Goal: Find specific page/section: Find specific page/section

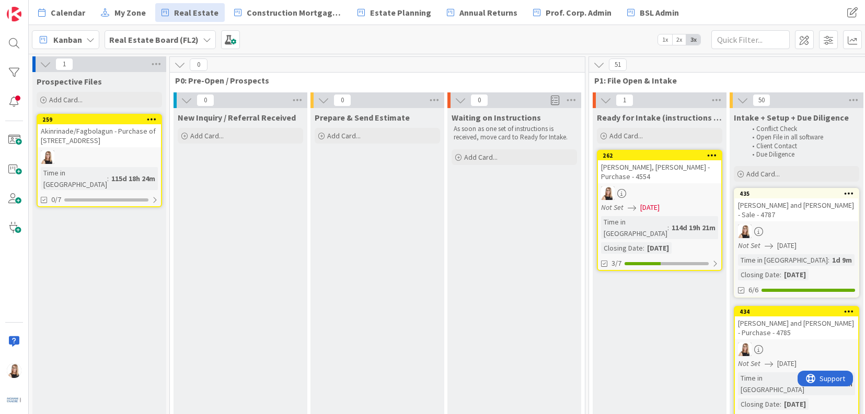
scroll to position [0, 1727]
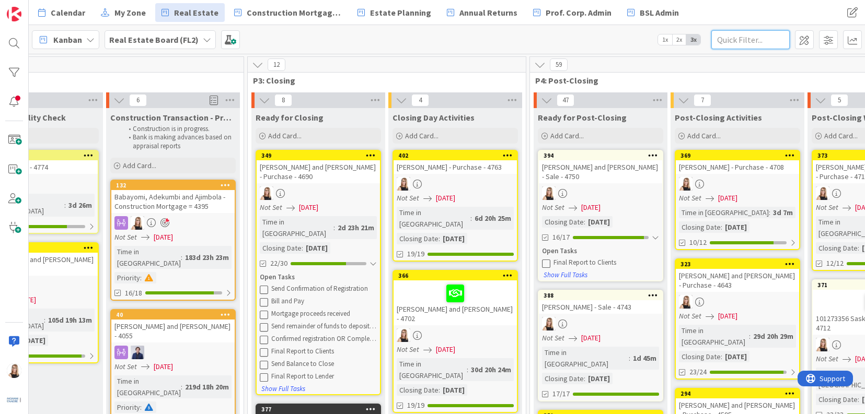
click at [767, 41] on input "text" at bounding box center [750, 39] width 78 height 19
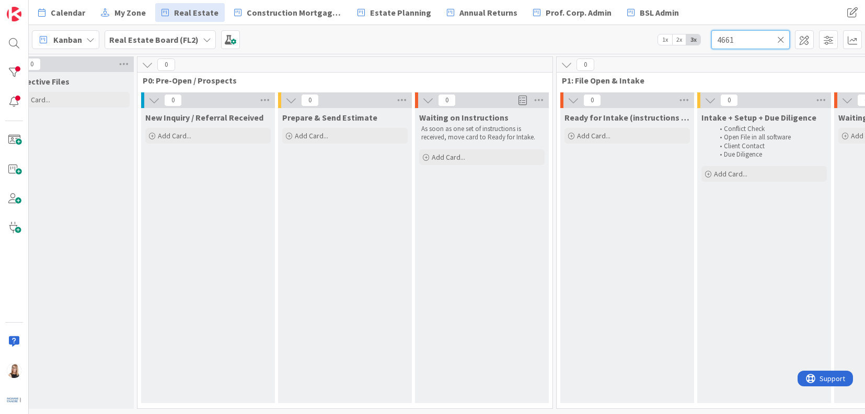
scroll to position [0, 1451]
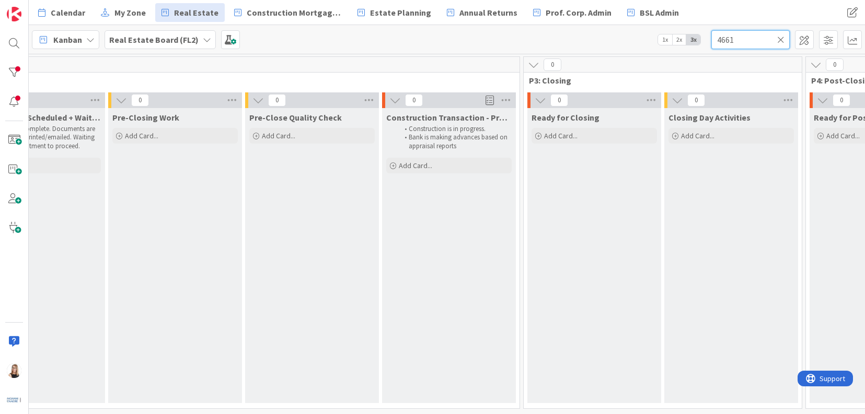
type input "4661"
click at [779, 39] on icon at bounding box center [780, 39] width 7 height 9
click at [761, 42] on input "text" at bounding box center [750, 39] width 78 height 19
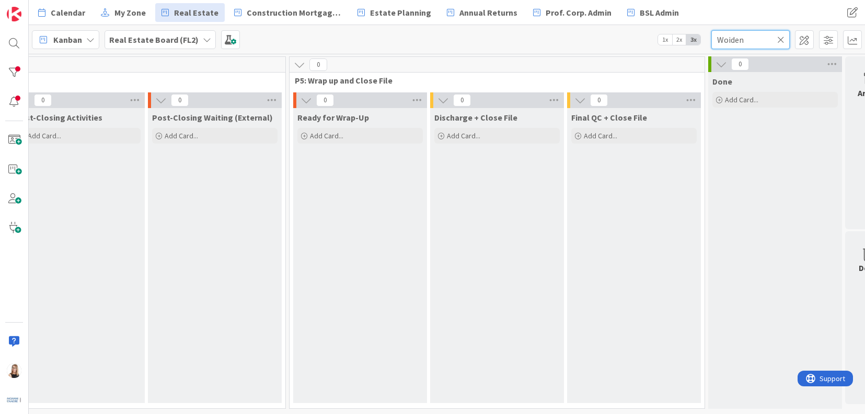
scroll to position [0, 2431]
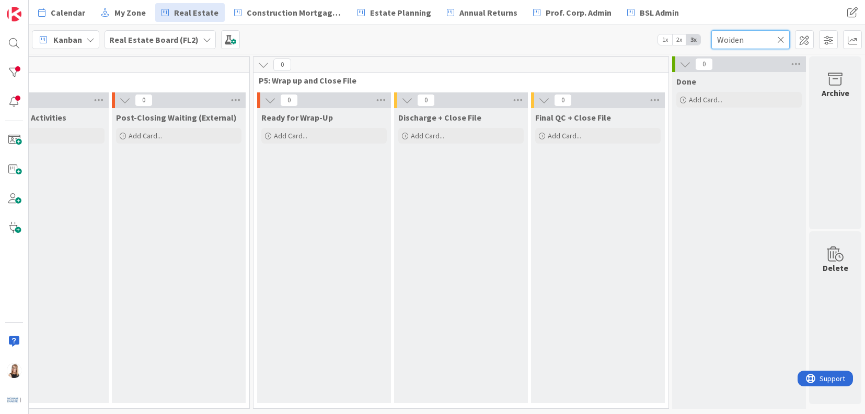
type input "Woiden"
click at [781, 41] on icon at bounding box center [780, 39] width 7 height 9
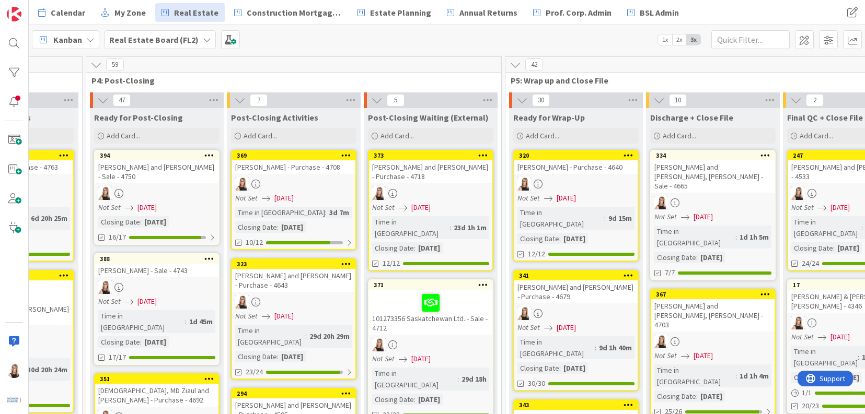
scroll to position [0, 1607]
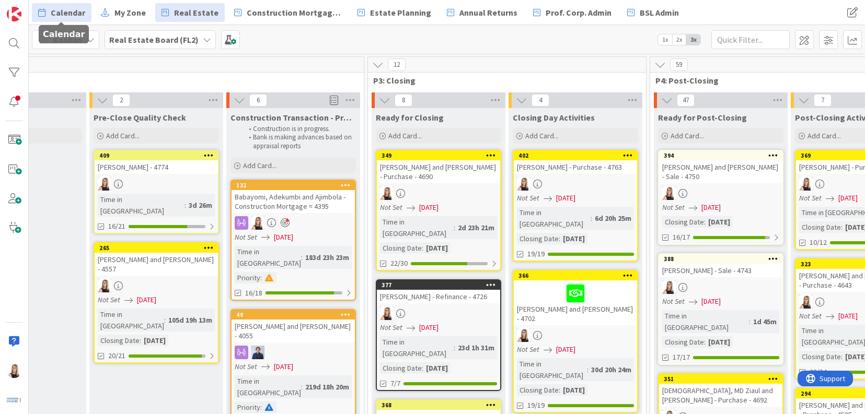
click at [75, 17] on span "Calendar" at bounding box center [68, 12] width 34 height 13
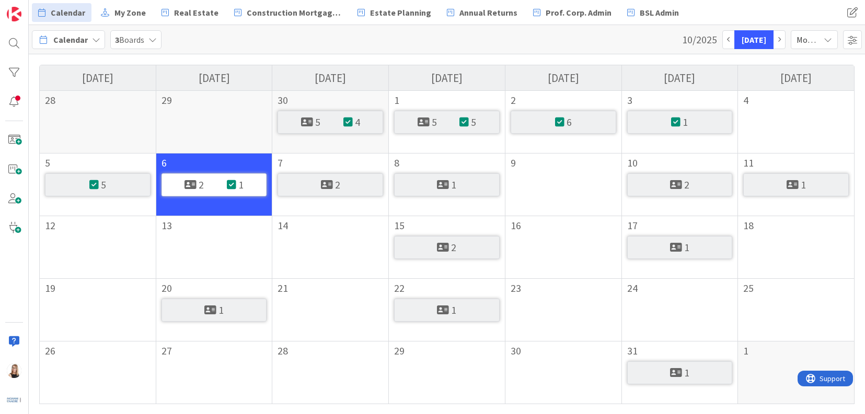
click at [347, 190] on div "2" at bounding box center [331, 185] width 106 height 23
